Goal: Task Accomplishment & Management: Manage account settings

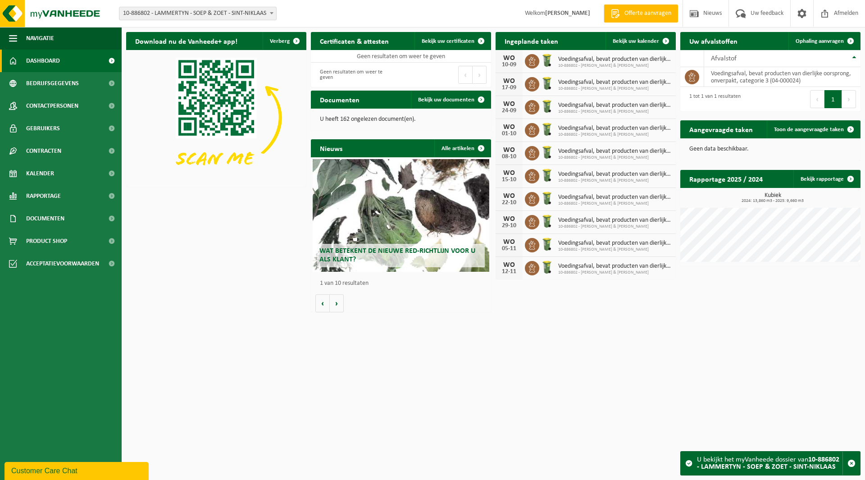
click at [192, 17] on span "10-886802 - LAMMERTYN - SOEP & ZOET - SINT-NIKLAAS" at bounding box center [197, 13] width 157 height 13
type input "joli"
select select "143476"
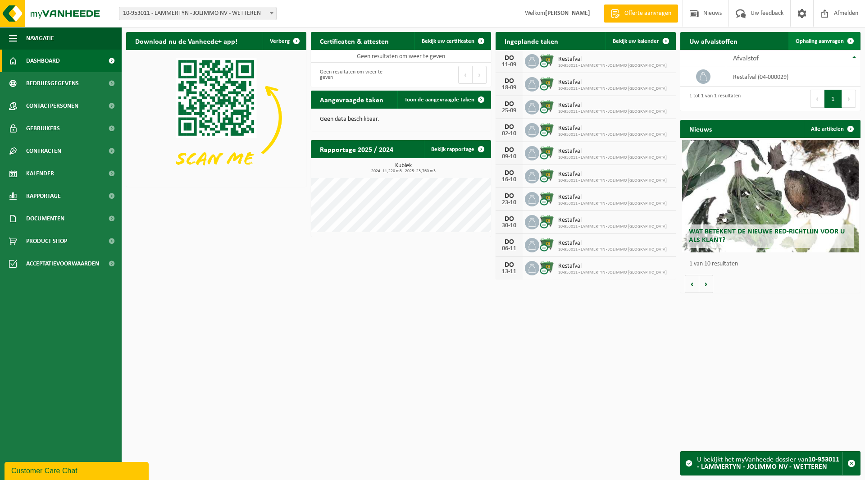
click at [815, 42] on span "Ophaling aanvragen" at bounding box center [820, 41] width 48 height 6
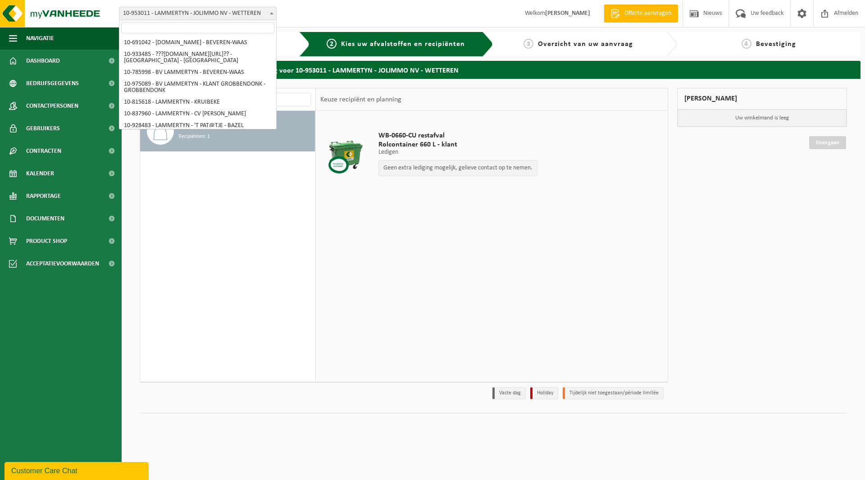
click at [172, 13] on span "10-953011 - LAMMERTYN - JOLIMMO NV - WETTEREN" at bounding box center [197, 13] width 157 height 13
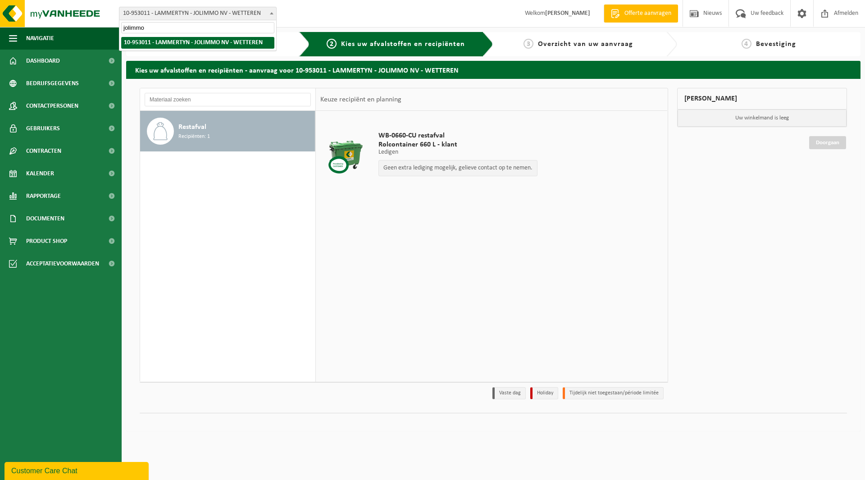
type input "jolimmo"
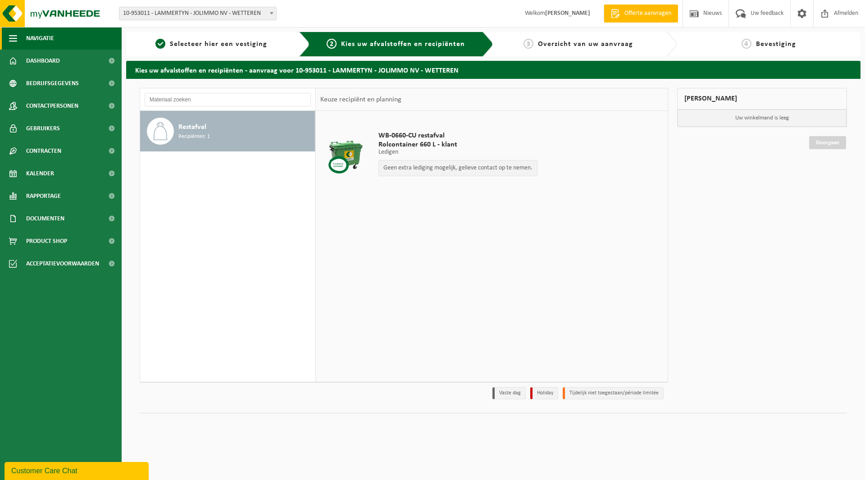
click at [56, 41] on button "Navigatie" at bounding box center [61, 38] width 122 height 23
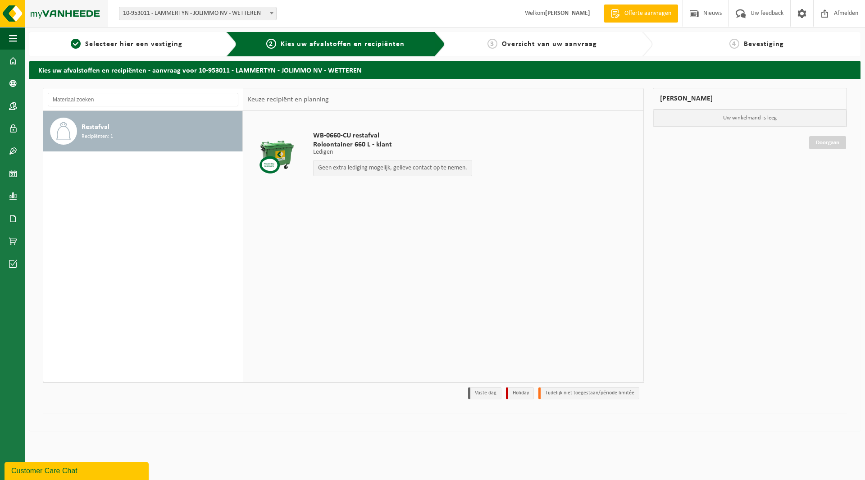
click at [50, 18] on img at bounding box center [54, 13] width 108 height 27
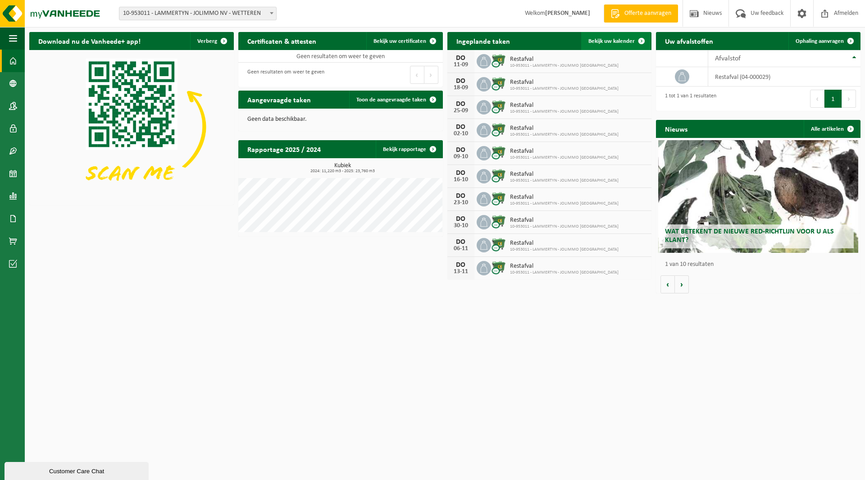
click at [599, 41] on span "Bekijk uw kalender" at bounding box center [612, 41] width 46 height 6
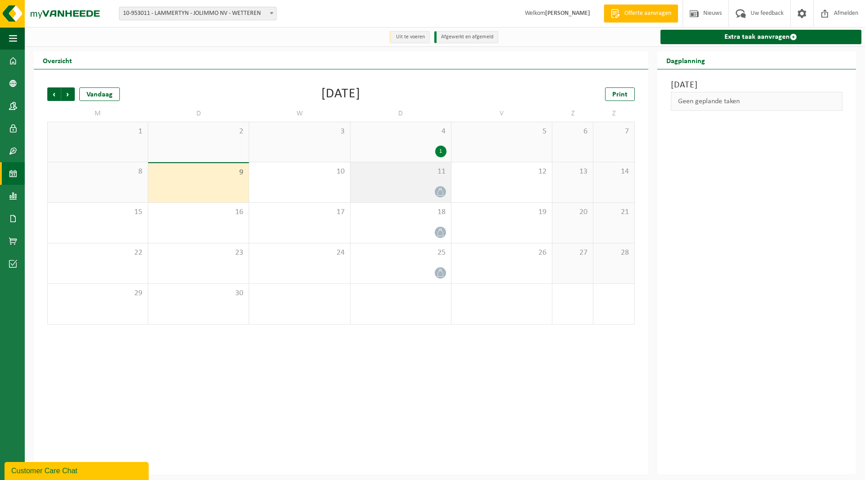
click at [384, 183] on div "11" at bounding box center [401, 182] width 101 height 40
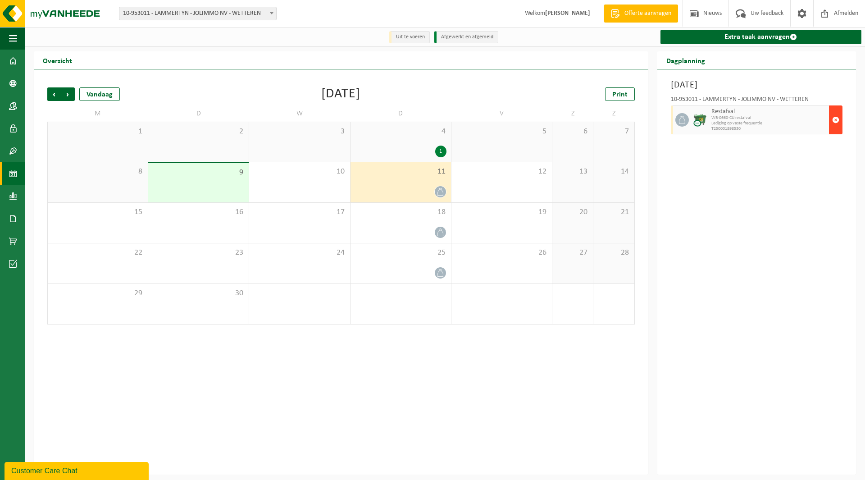
click at [839, 119] on span "button" at bounding box center [835, 120] width 7 height 18
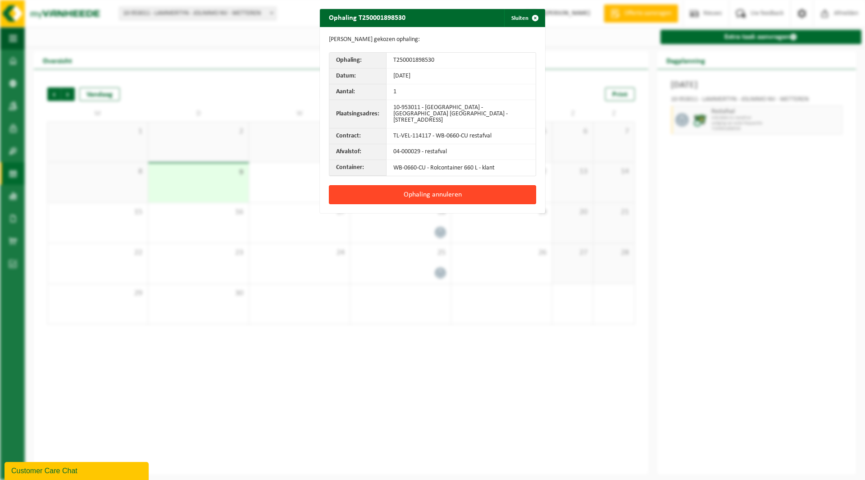
click at [450, 185] on button "Ophaling annuleren" at bounding box center [432, 194] width 207 height 19
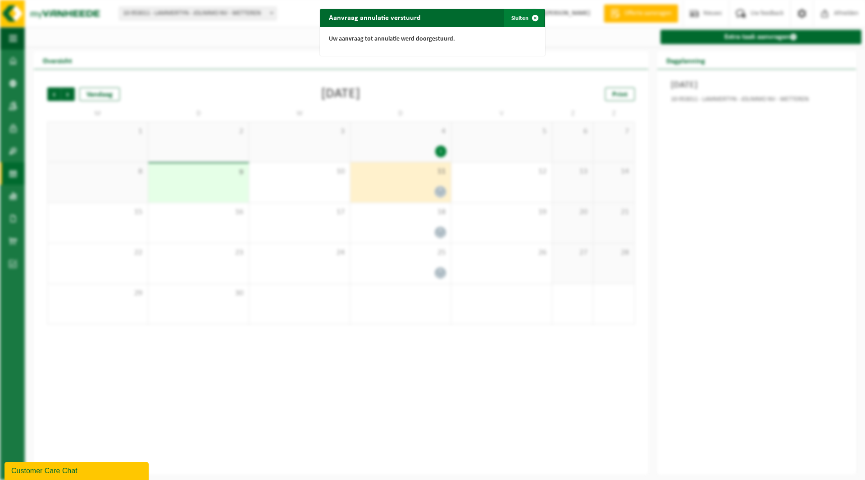
click at [515, 14] on button "Sluiten" at bounding box center [524, 18] width 40 height 18
